Goal: Find specific page/section: Find specific page/section

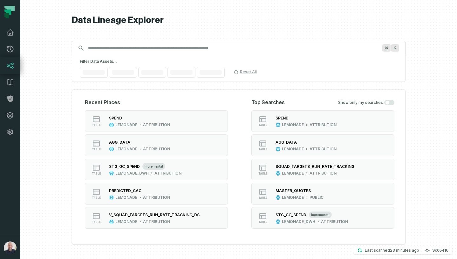
click at [148, 43] on input "Discovery Provider cmdk menu" at bounding box center [233, 48] width 298 height 10
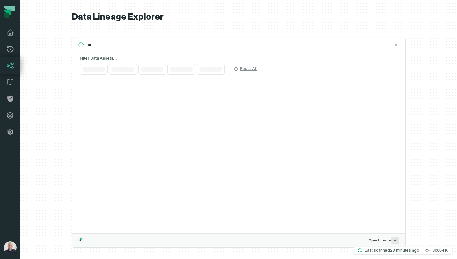
type input "*"
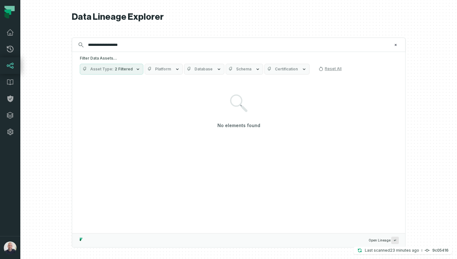
type input "**********"
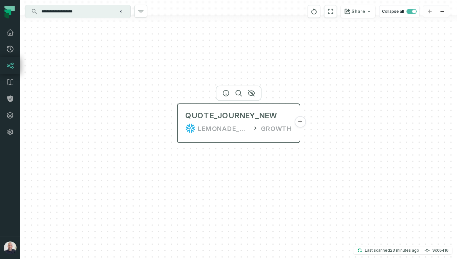
click at [299, 124] on button "+" at bounding box center [299, 121] width 11 height 11
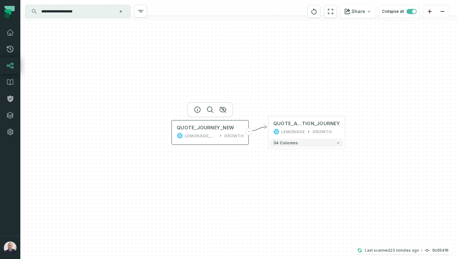
click at [221, 135] on icon at bounding box center [220, 136] width 1 height 2
click at [200, 108] on icon "button" at bounding box center [198, 110] width 6 height 6
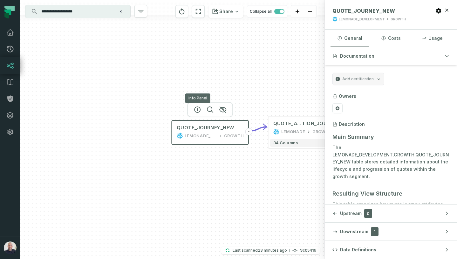
click at [116, 10] on input "**********" at bounding box center [77, 11] width 79 height 10
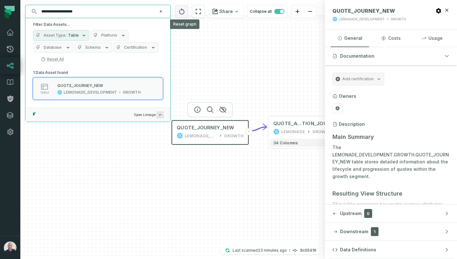
click at [188, 17] on button "reset" at bounding box center [182, 11] width 13 height 13
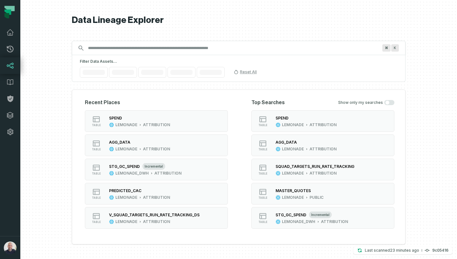
scroll to position [0, 5]
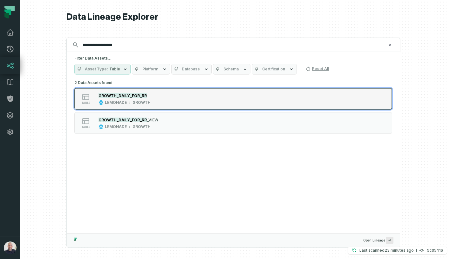
type input "**********"
click at [161, 100] on div "table GROWTH_DAILY_FOR_RR LEMONADE GROWTH" at bounding box center [155, 98] width 159 height 13
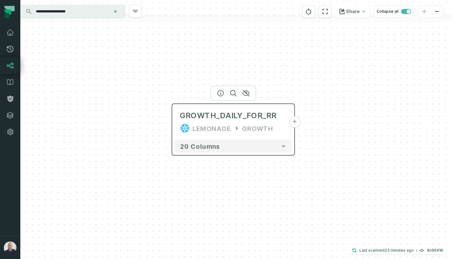
click at [292, 122] on button "+" at bounding box center [294, 121] width 11 height 11
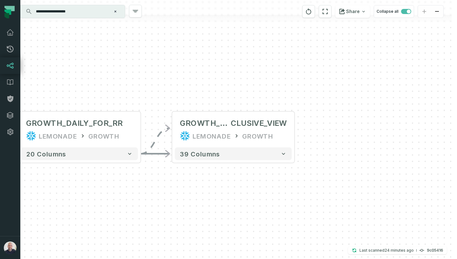
click at [117, 10] on icon "Clear search query" at bounding box center [116, 12] width 4 height 4
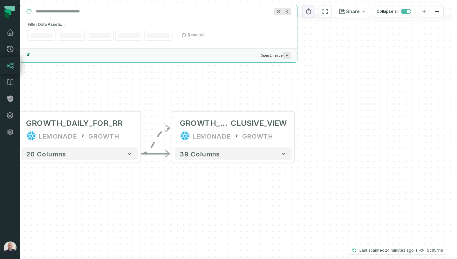
click at [309, 11] on icon "reset" at bounding box center [308, 12] width 7 height 8
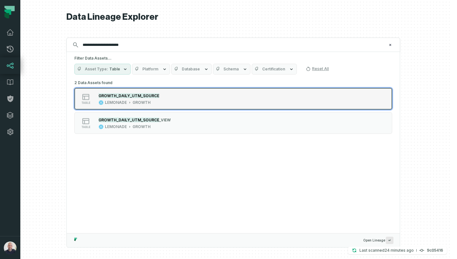
type input "**********"
click at [159, 98] on div "GROWTH_DAILY_UTM_SOURCE LEMONADE GROWTH" at bounding box center [129, 98] width 66 height 13
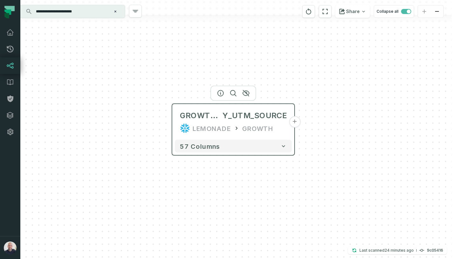
click at [297, 121] on button "+" at bounding box center [294, 121] width 11 height 11
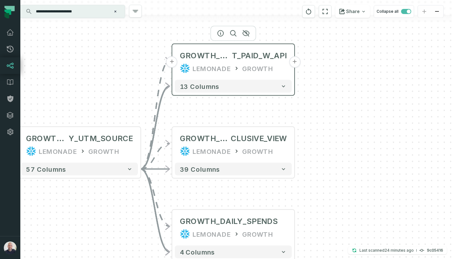
click at [296, 62] on button "+" at bounding box center [294, 61] width 11 height 11
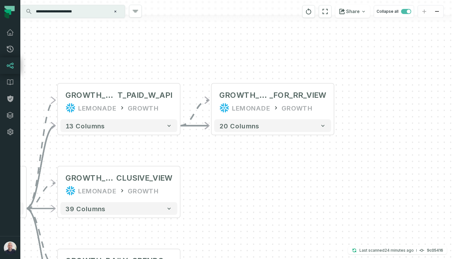
drag, startPoint x: 149, startPoint y: 191, endPoint x: 192, endPoint y: 160, distance: 53.2
click at [192, 162] on div "+ GROWTH_DAILY _FOR_RR_VIEW LEMONADE GROWTH 20 columns + GROWTH_DAILY_LAS T_PAI…" at bounding box center [233, 129] width 437 height 259
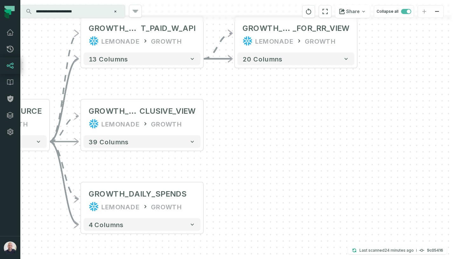
drag, startPoint x: 187, startPoint y: 199, endPoint x: 206, endPoint y: 130, distance: 71.5
click at [206, 133] on div "+ GROWTH_DAILY _FOR_RR_VIEW LEMONADE GROWTH 20 columns + GROWTH_DAILY_LAS T_PAI…" at bounding box center [233, 129] width 437 height 259
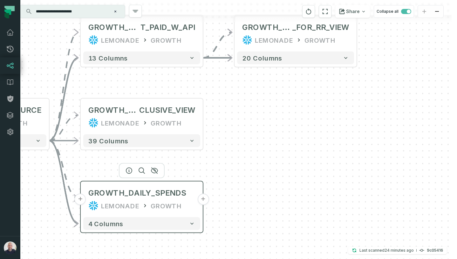
click at [204, 197] on button "+" at bounding box center [202, 198] width 11 height 11
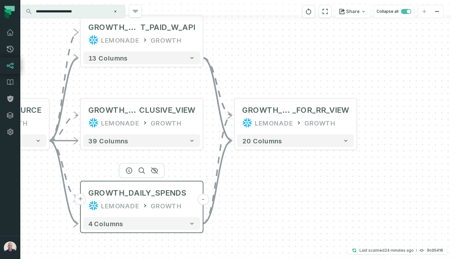
click at [203, 202] on button "-" at bounding box center [202, 198] width 11 height 11
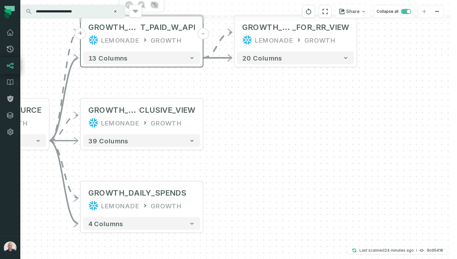
click at [202, 35] on button "-" at bounding box center [202, 33] width 11 height 11
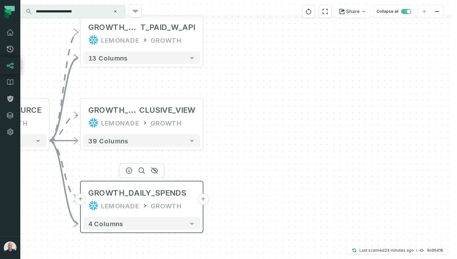
click at [205, 199] on button "+" at bounding box center [202, 198] width 11 height 11
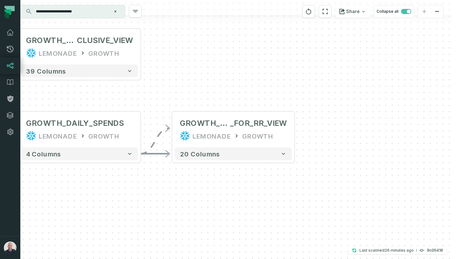
click at [115, 10] on icon "Clear search query" at bounding box center [116, 12] width 4 height 4
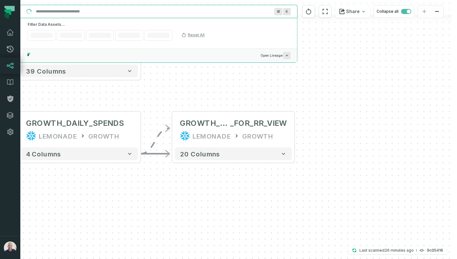
paste input "**********"
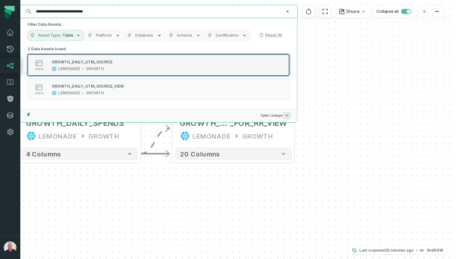
type input "**********"
click at [122, 65] on div "table GROWTH_DAILY_UTM_SOURCE LEMONADE GROWTH" at bounding box center [108, 65] width 159 height 13
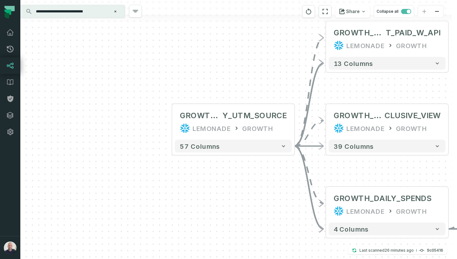
click at [249, 188] on div "+ GROWTH_DAILY _FOR_RR_VIEW LEMONADE GROWTH 20 columns + GROWTH_DAILY_LAS T_PAI…" at bounding box center [233, 129] width 437 height 259
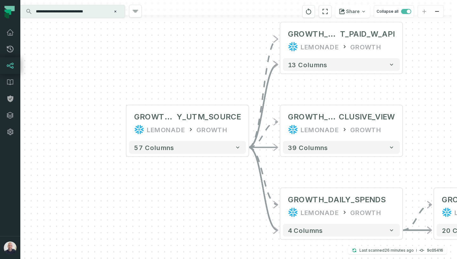
drag, startPoint x: 357, startPoint y: 90, endPoint x: 310, endPoint y: 92, distance: 47.1
click at [310, 92] on div "+ GROWTH_DAILY _FOR_RR_VIEW LEMONADE GROWTH 20 columns + GROWTH_DAILY_LAS T_PAI…" at bounding box center [233, 129] width 437 height 259
